Goal: Task Accomplishment & Management: Use online tool/utility

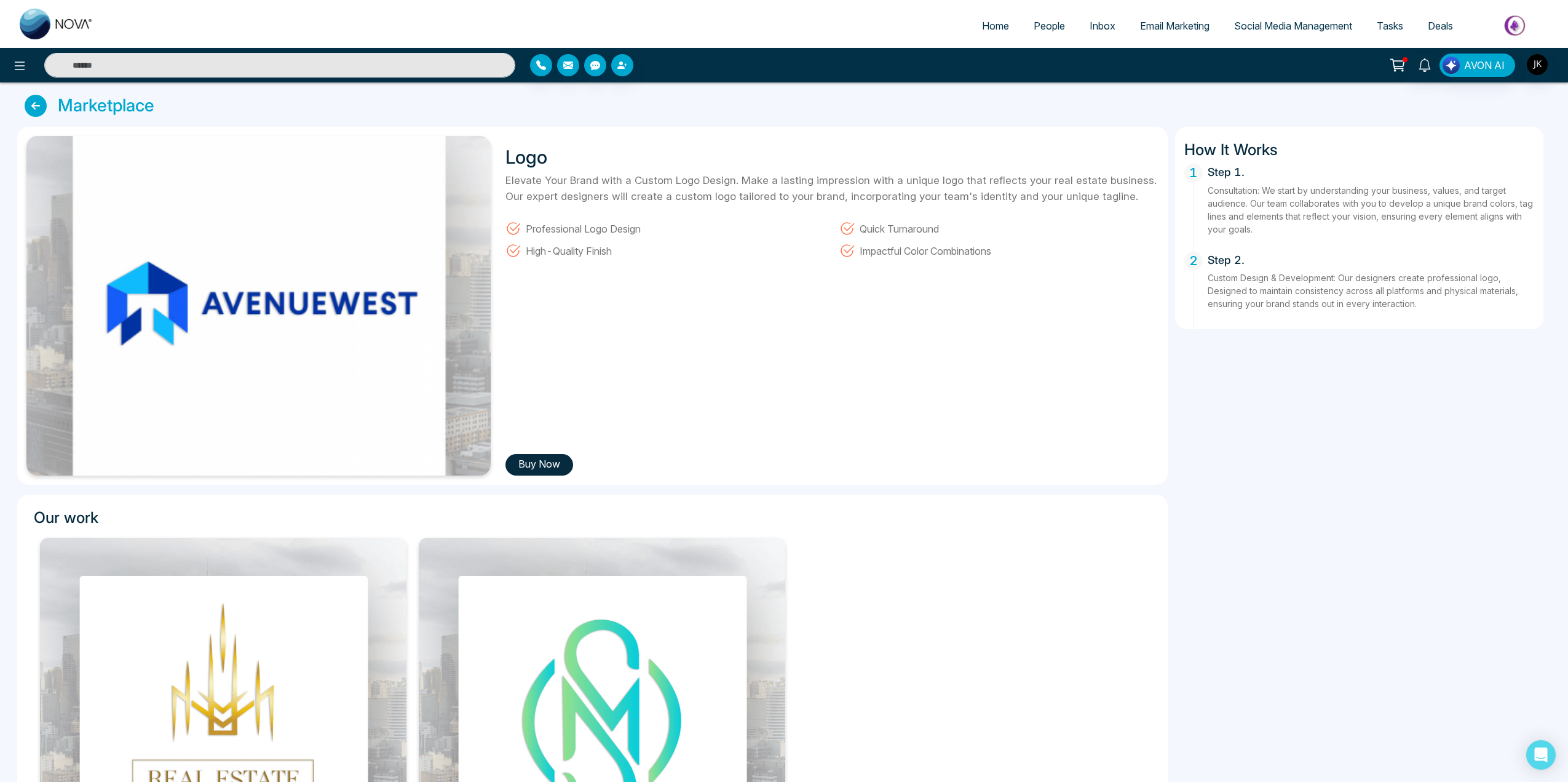
click at [1294, 23] on span "Social Media Management" at bounding box center [1292, 25] width 118 height 12
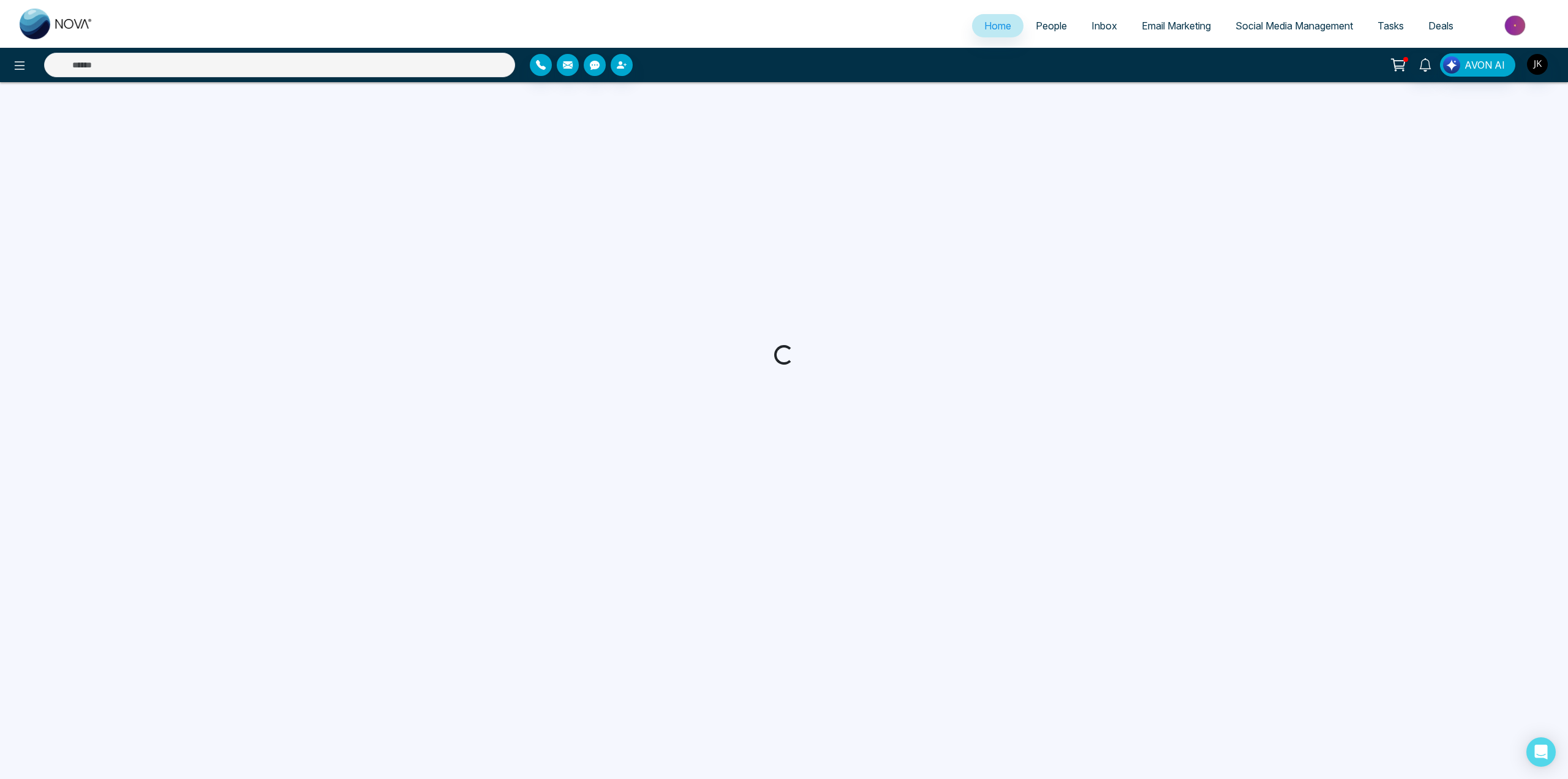
select select "*"
